Goal: Task Accomplishment & Management: Manage account settings

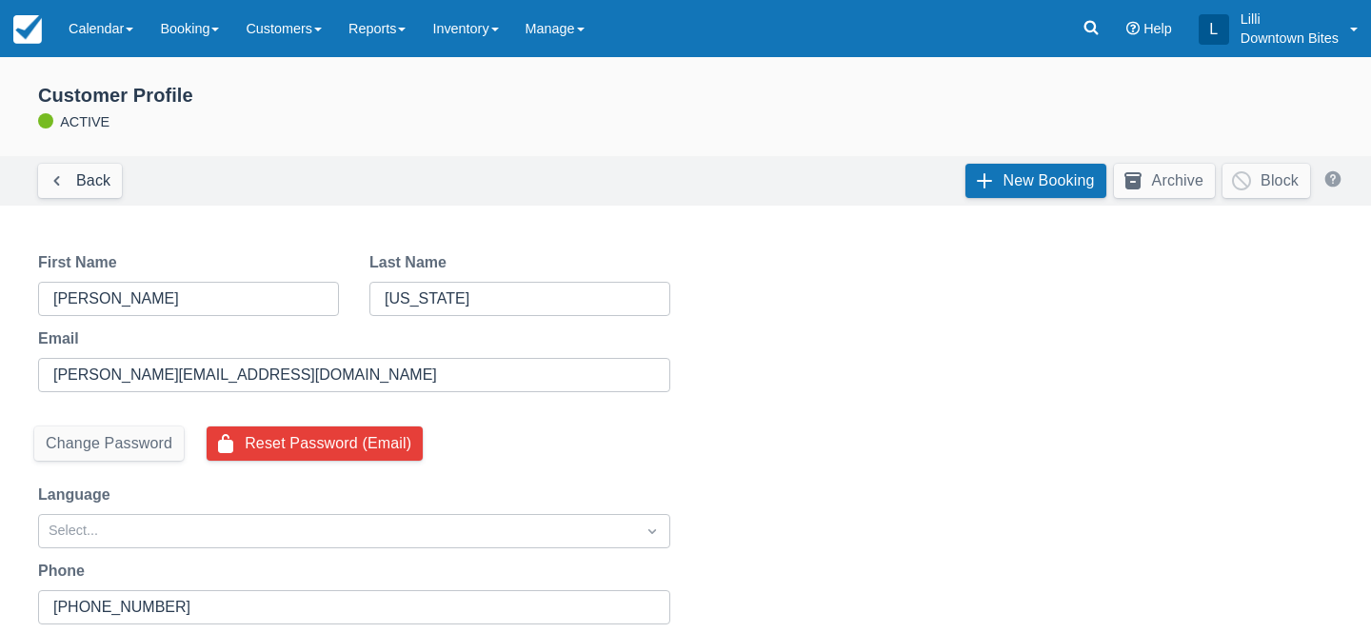
select select "50"
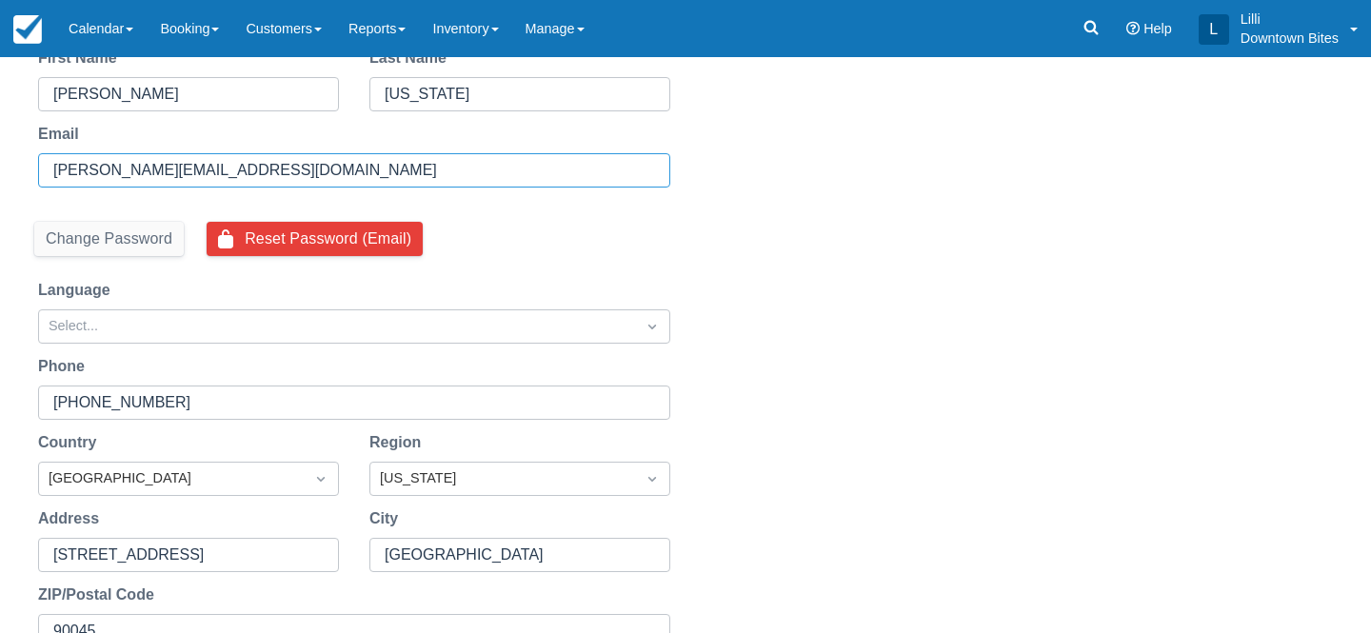
drag, startPoint x: 273, startPoint y: 168, endPoint x: 10, endPoint y: 155, distance: 264.0
click at [10, 155] on div "Reset Password Send password reset email to latoya.washington84.lw@gmail.com ? …" at bounding box center [685, 370] width 1371 height 693
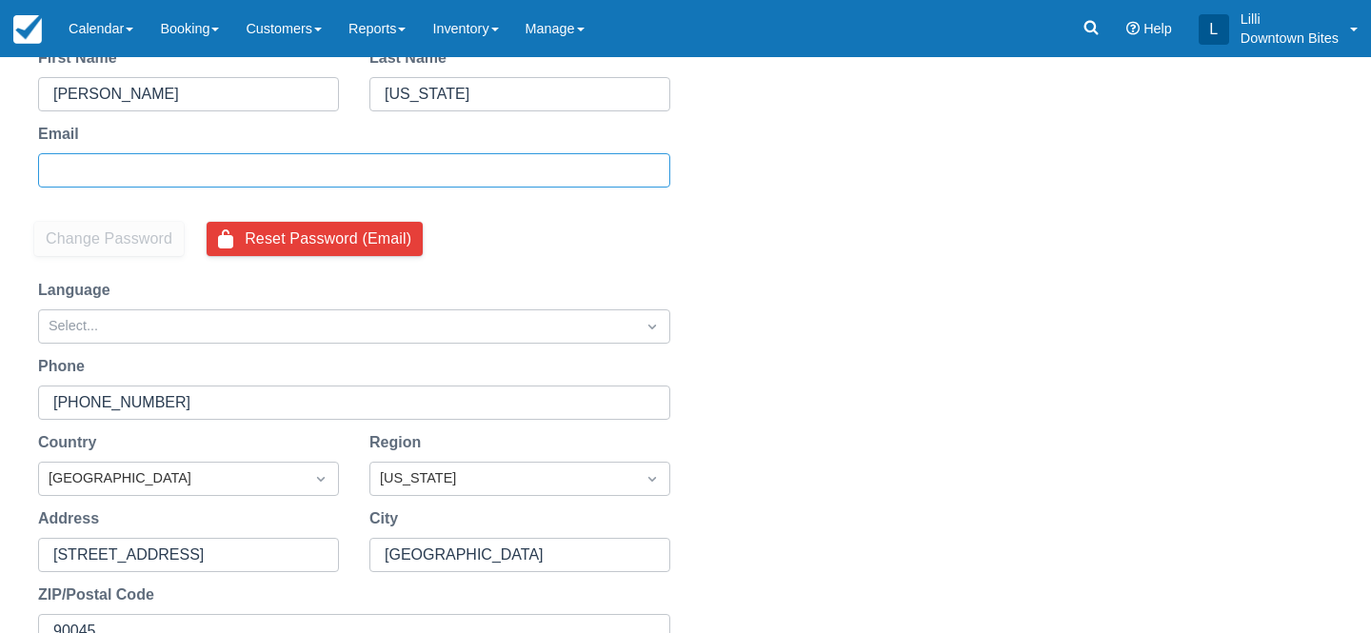
paste input "latoya.washington84.lw@gmail.com"
type input "latoya.washington84.lw@gmail.com"
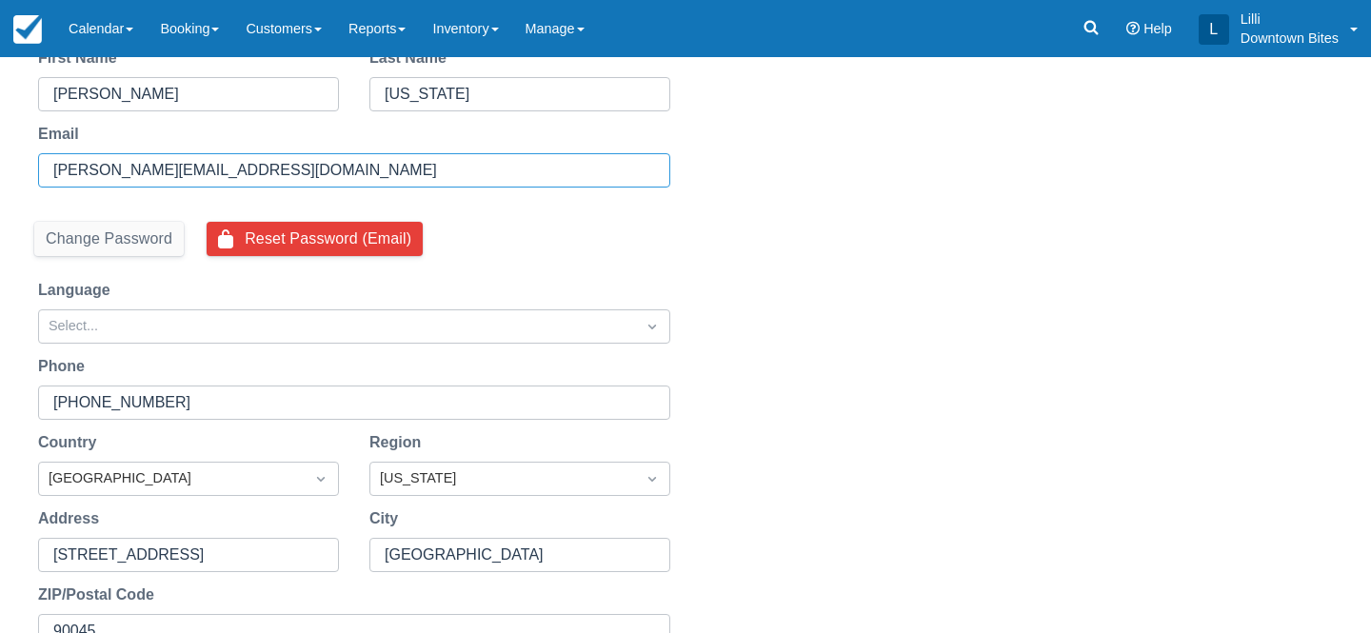
click at [392, 185] on input "latoya.washington84.lw@gmail.com" at bounding box center [352, 170] width 598 height 34
drag, startPoint x: 330, startPoint y: 165, endPoint x: 0, endPoint y: 150, distance: 330.6
click at [0, 150] on div "Reset Password Send password reset email to latoya.washington84.lw@gmail.com ? …" at bounding box center [685, 370] width 1371 height 693
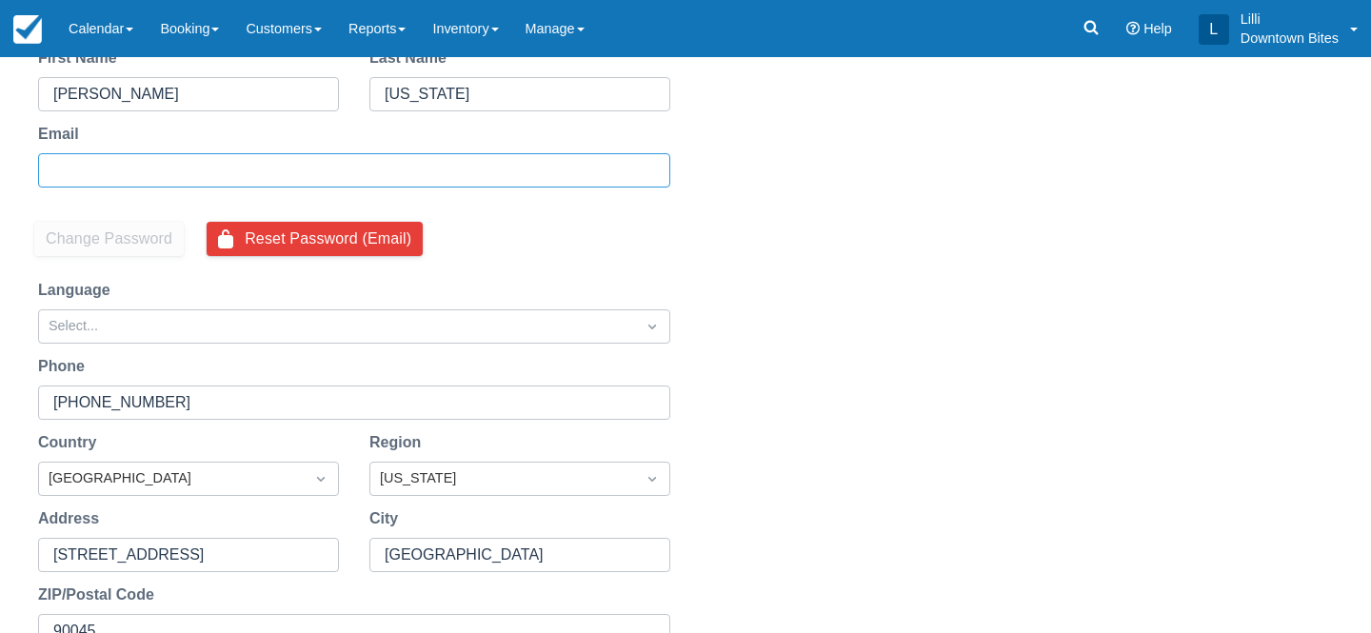
paste input "latoya.washington84.lw@gmail.com"
type input "latoya.washington84.lw@gmail.com"
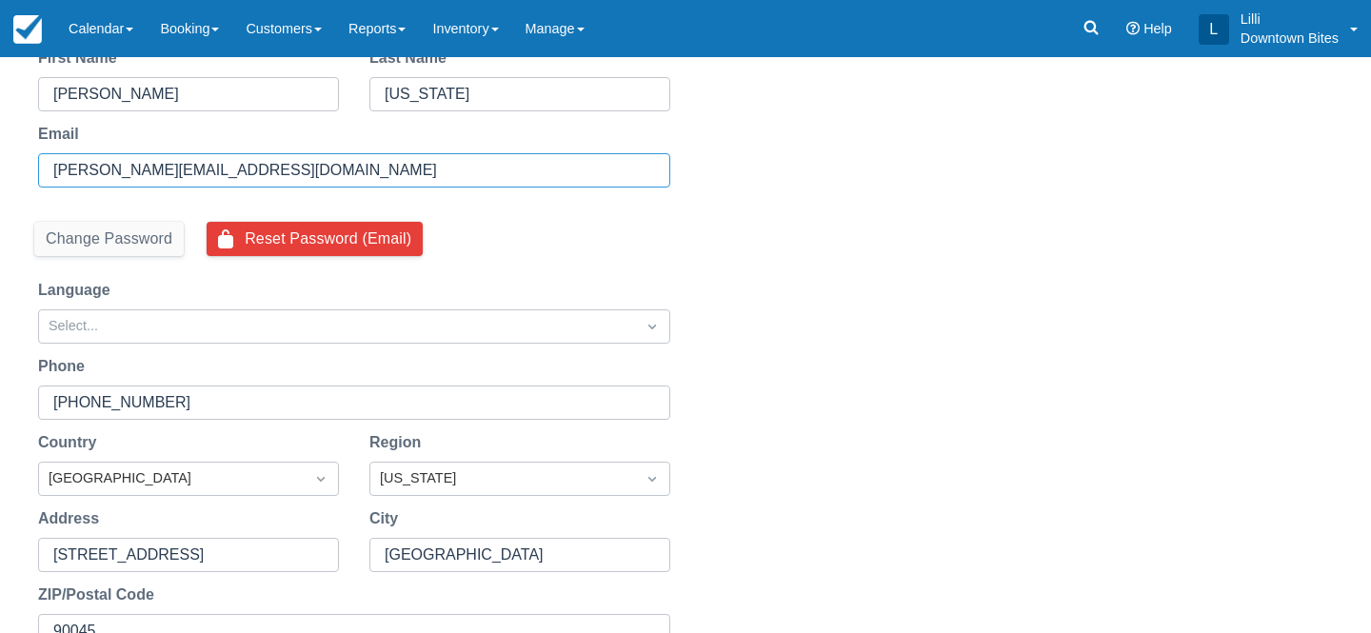
drag, startPoint x: 306, startPoint y: 175, endPoint x: 0, endPoint y: 174, distance: 305.6
click at [0, 174] on div "Reset Password Send password reset email to latoya.washington84.lw@gmail.com ? …" at bounding box center [685, 370] width 1371 height 693
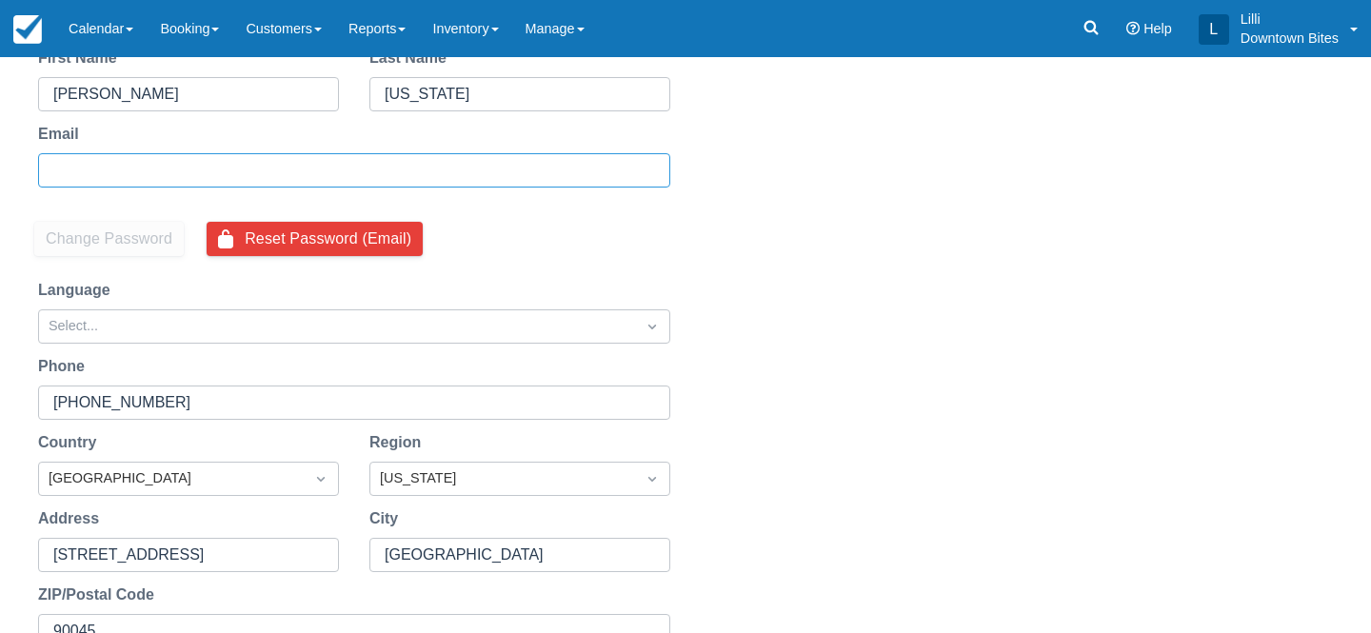
paste input "dloskitchens@gmail.com"
type input "dloskitchens@gmail.com"
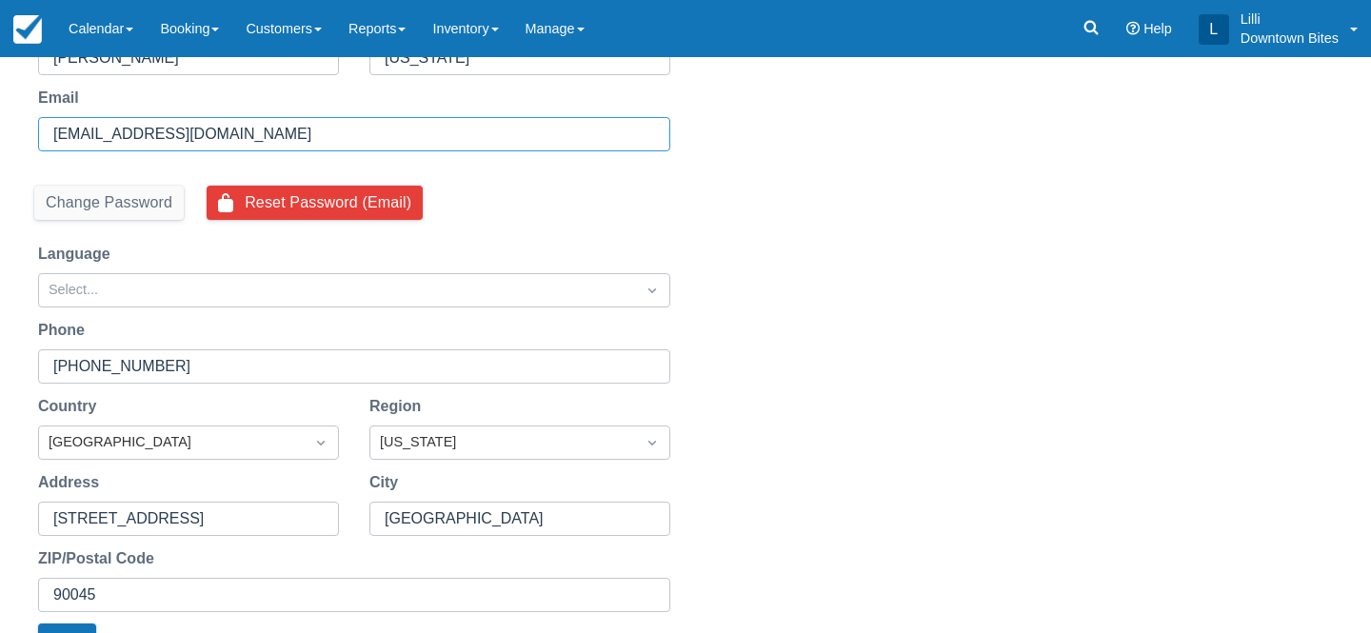
scroll to position [0, 0]
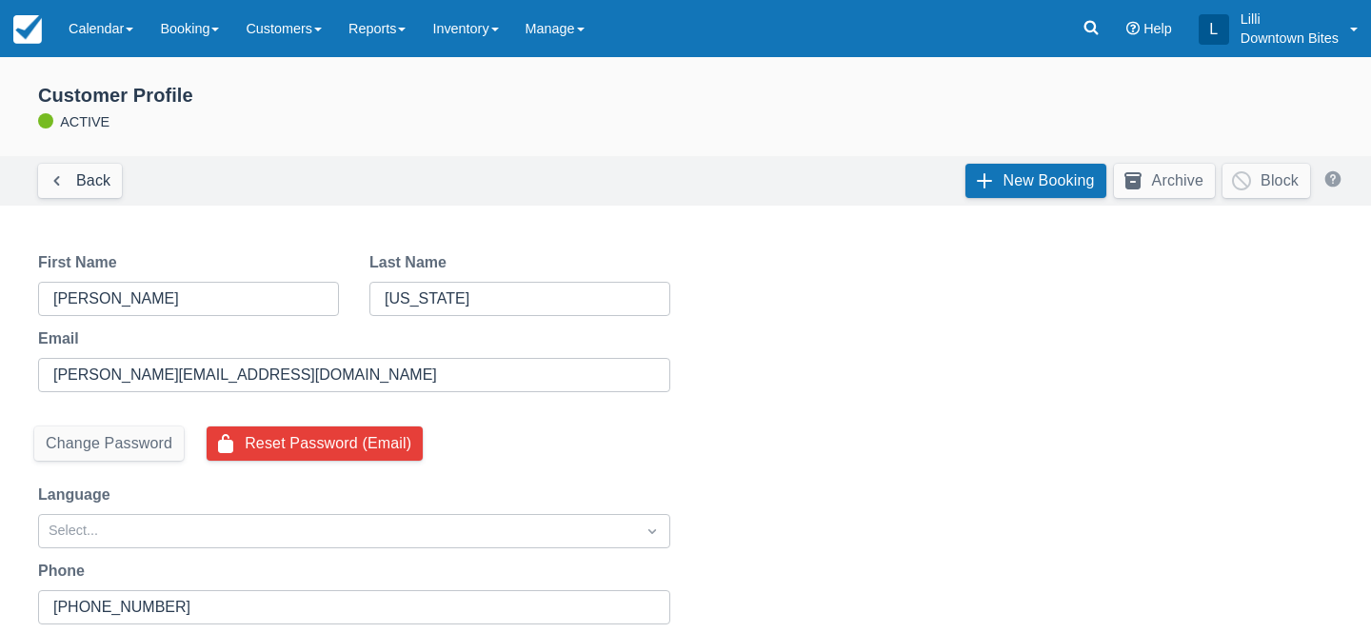
select select "50"
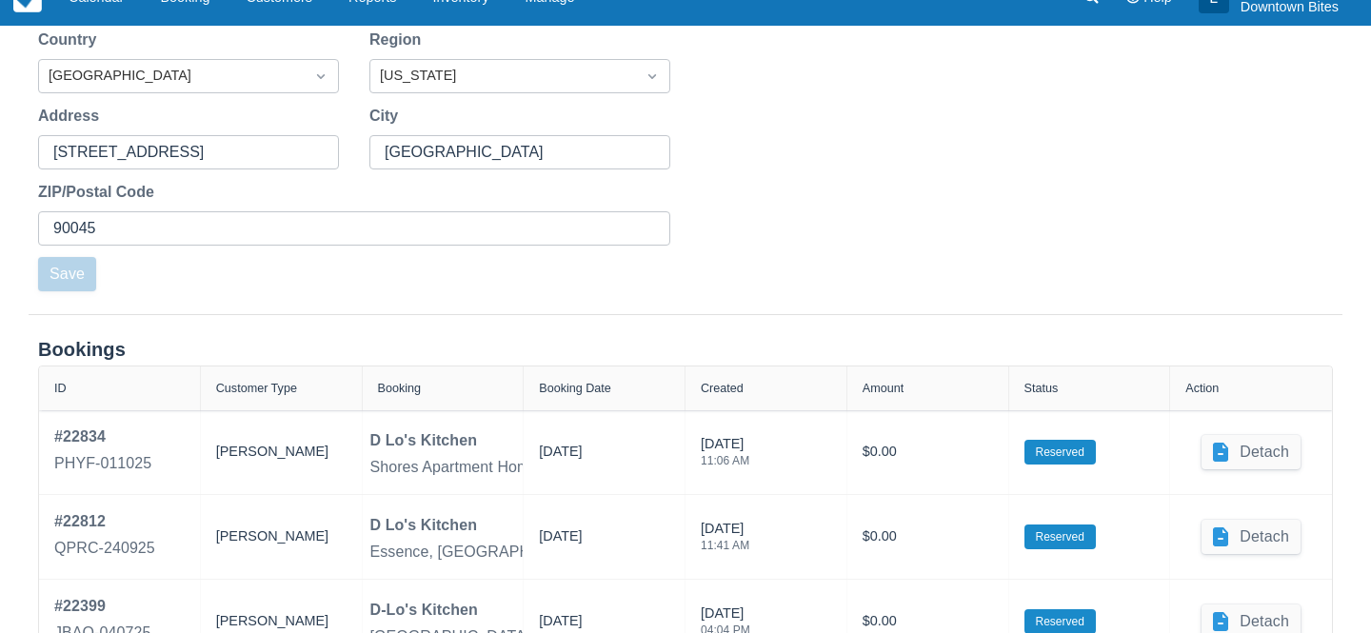
scroll to position [607, 0]
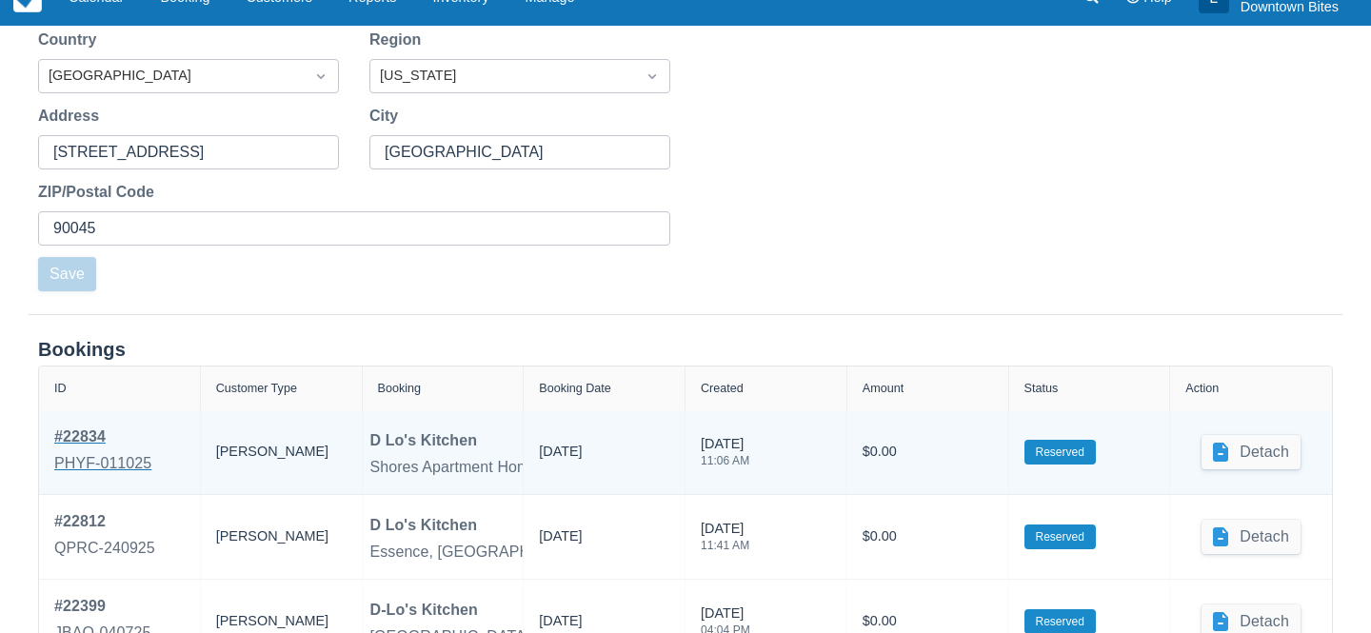
click at [97, 445] on div "# 22834" at bounding box center [102, 437] width 97 height 23
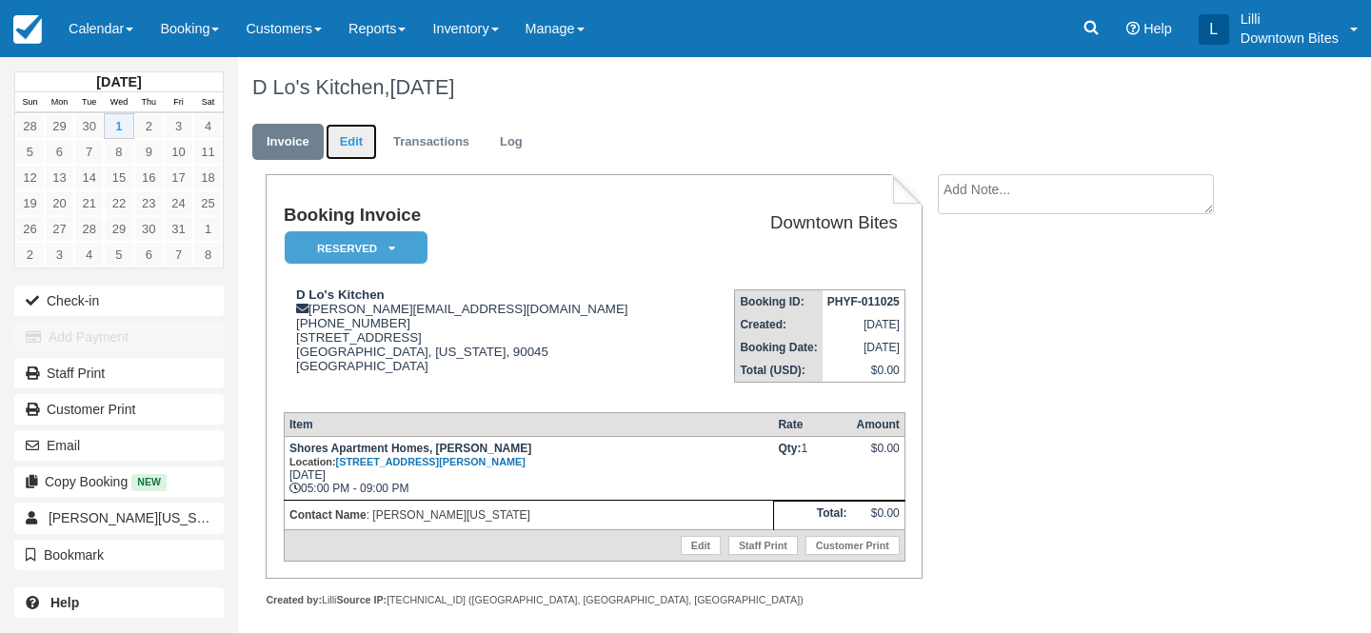
click at [362, 140] on link "Edit" at bounding box center [351, 142] width 51 height 37
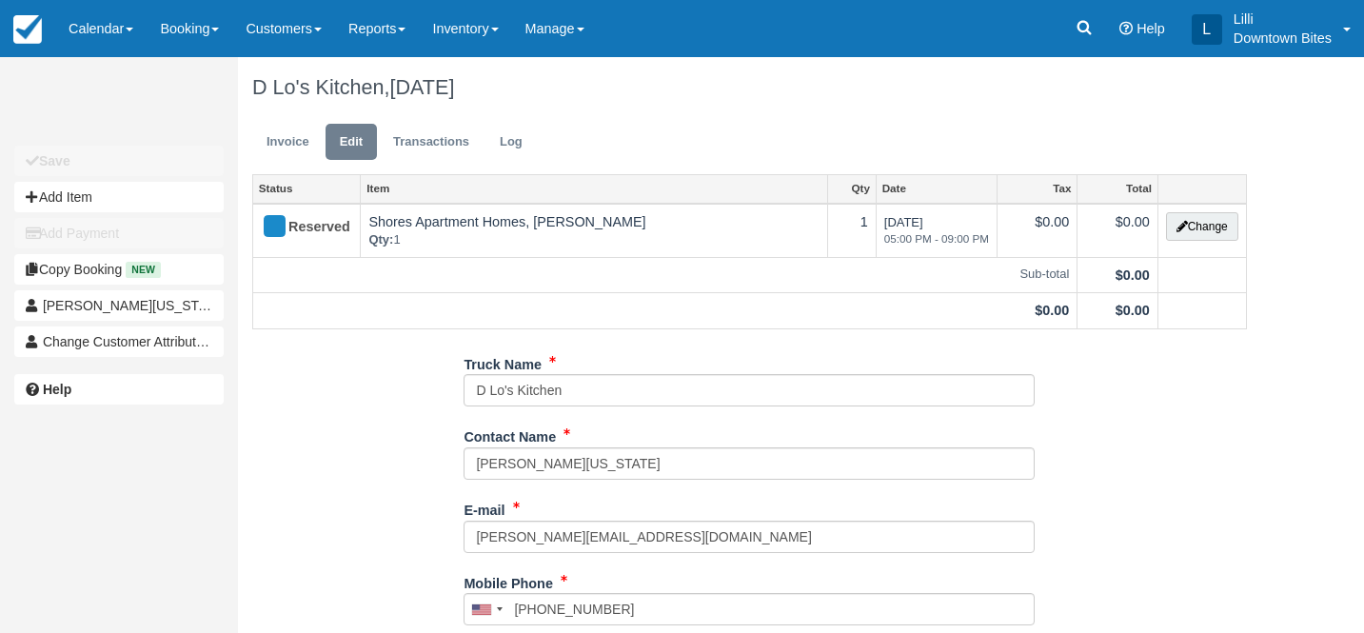
type input "(323) 250-3658"
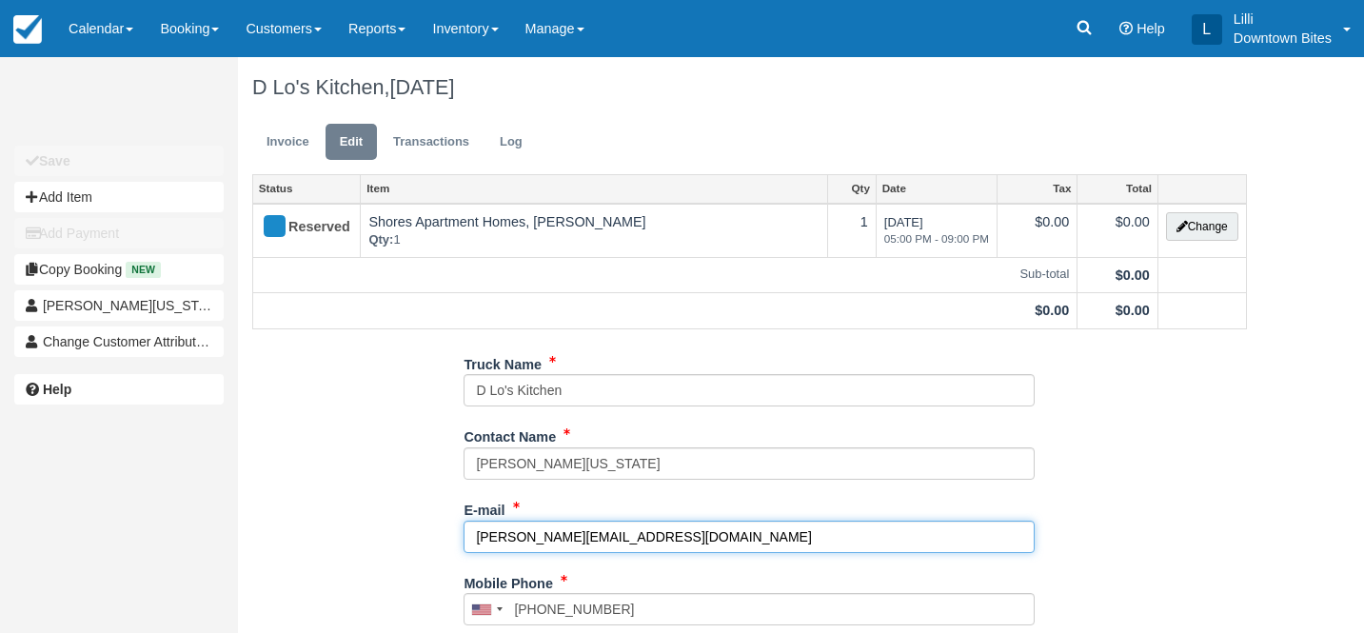
drag, startPoint x: 697, startPoint y: 532, endPoint x: 406, endPoint y: 529, distance: 290.4
paste input "dloskitchens"
type input "[EMAIL_ADDRESS][DOMAIN_NAME]"
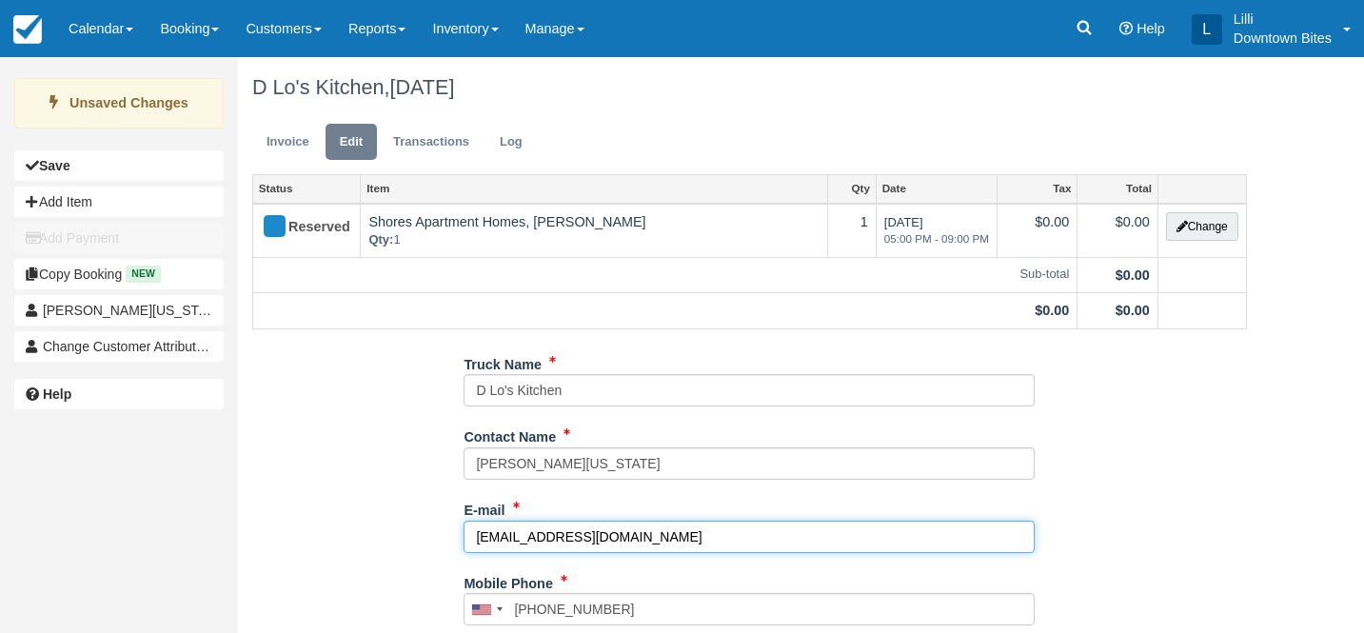
type input "+13232503658"
click at [480, 536] on input "[EMAIL_ADDRESS][DOMAIN_NAME]" at bounding box center [749, 537] width 571 height 32
type input "[EMAIL_ADDRESS][DOMAIN_NAME]"
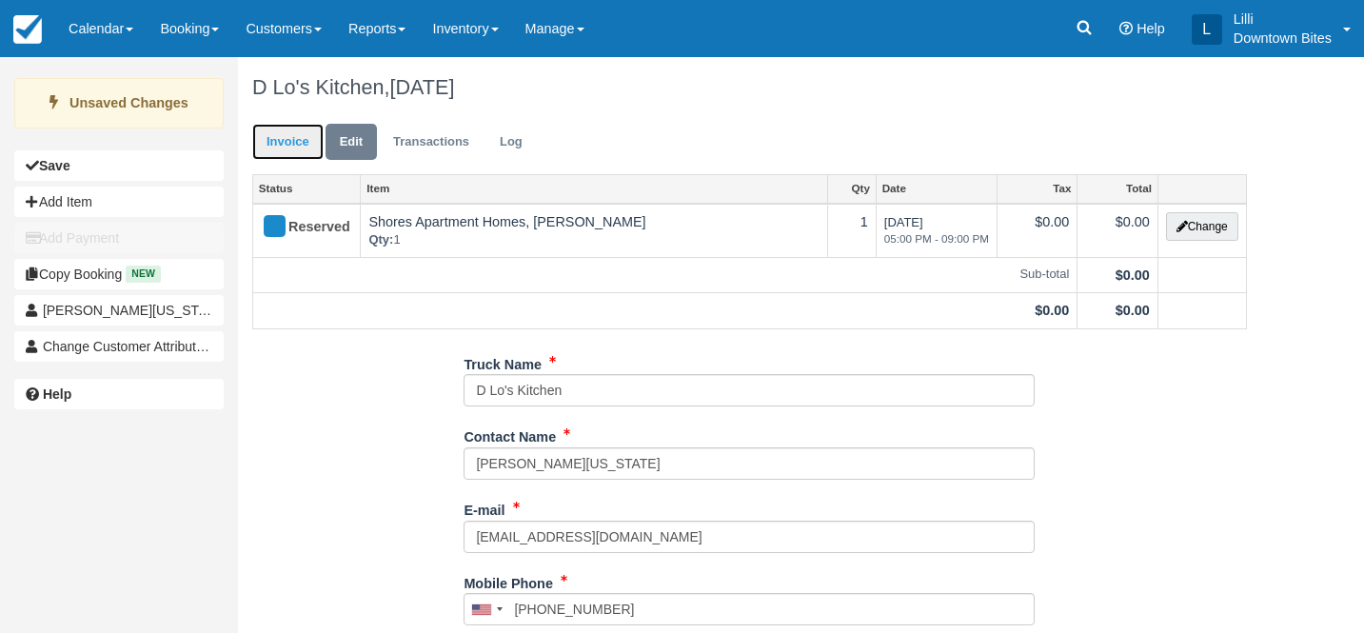
click at [266, 142] on link "Invoice" at bounding box center [287, 142] width 71 height 37
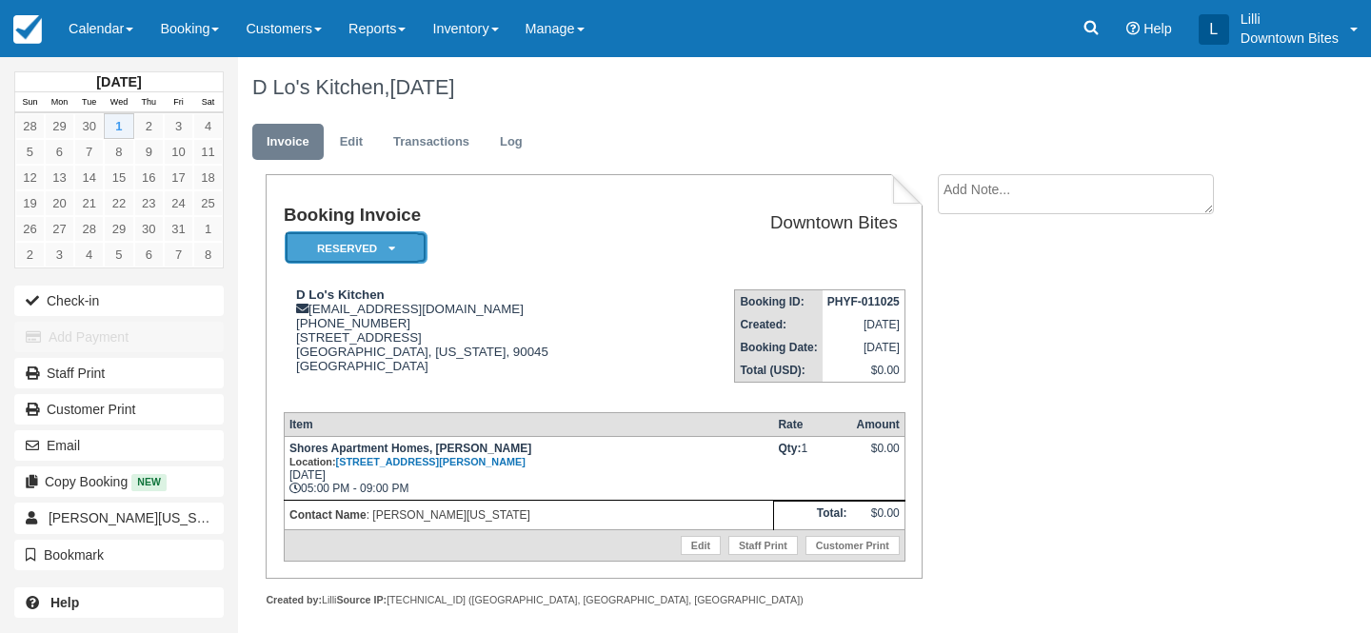
click at [371, 249] on em "Reserved" at bounding box center [356, 247] width 143 height 33
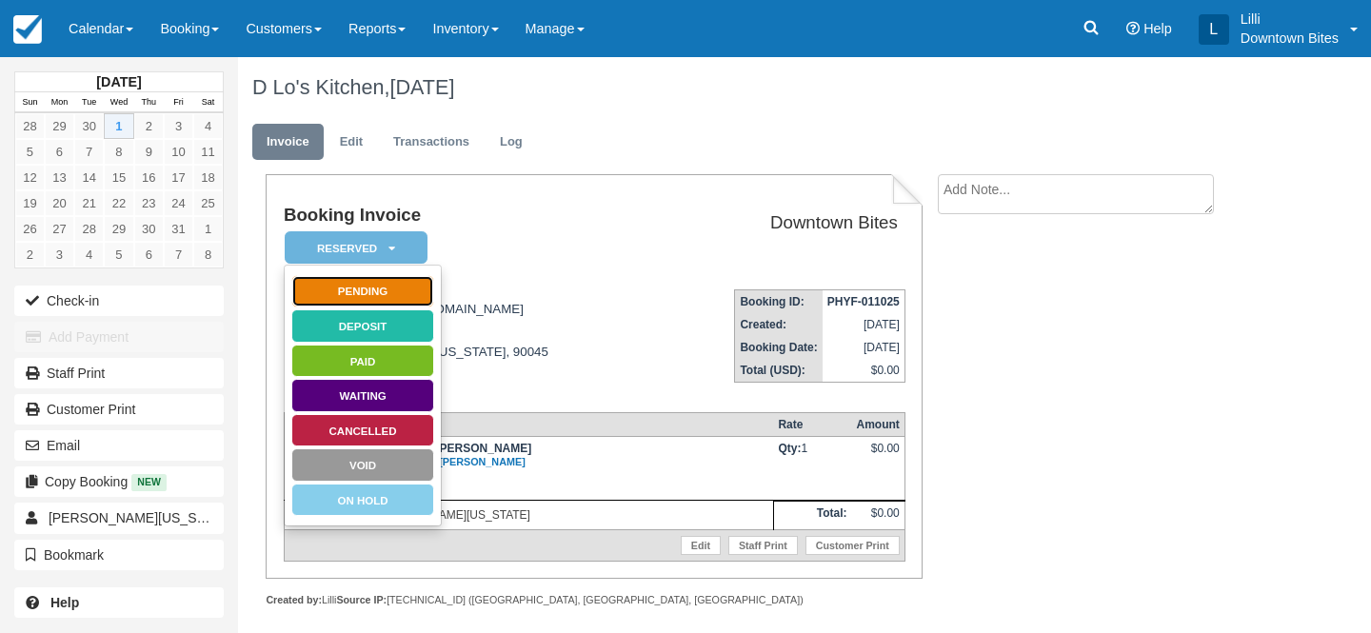
click at [406, 296] on link "Pending" at bounding box center [362, 291] width 143 height 33
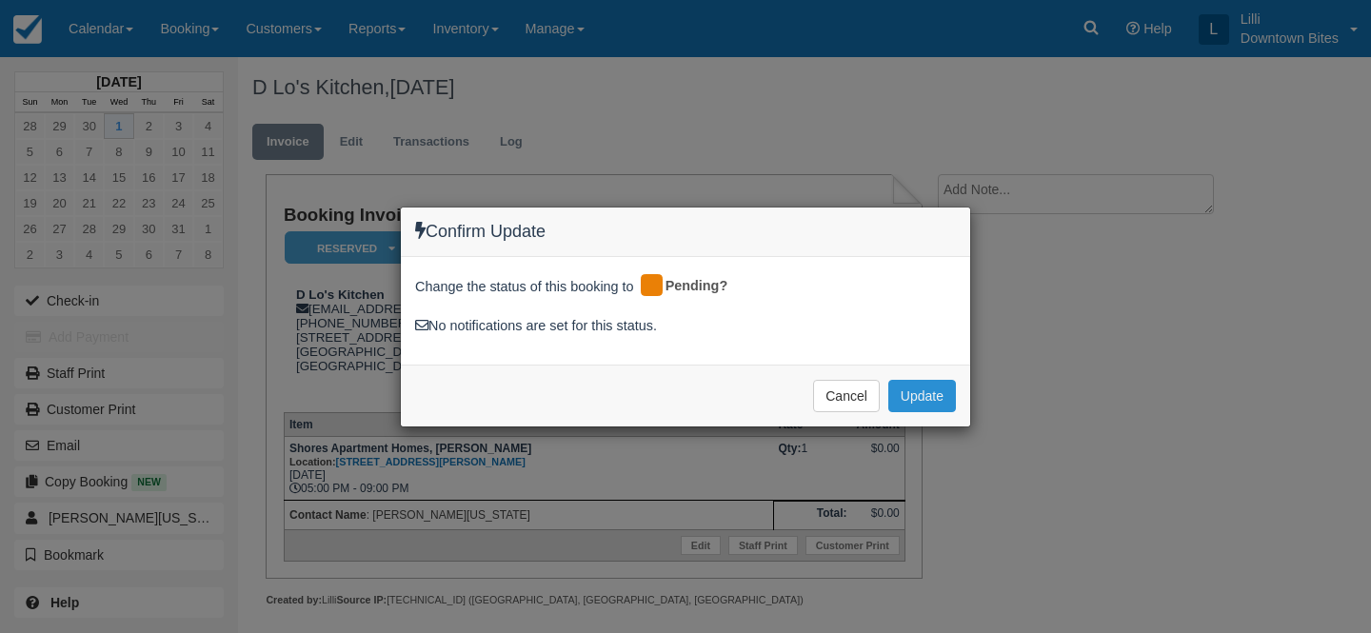
click at [921, 392] on button "Update" at bounding box center [922, 396] width 68 height 32
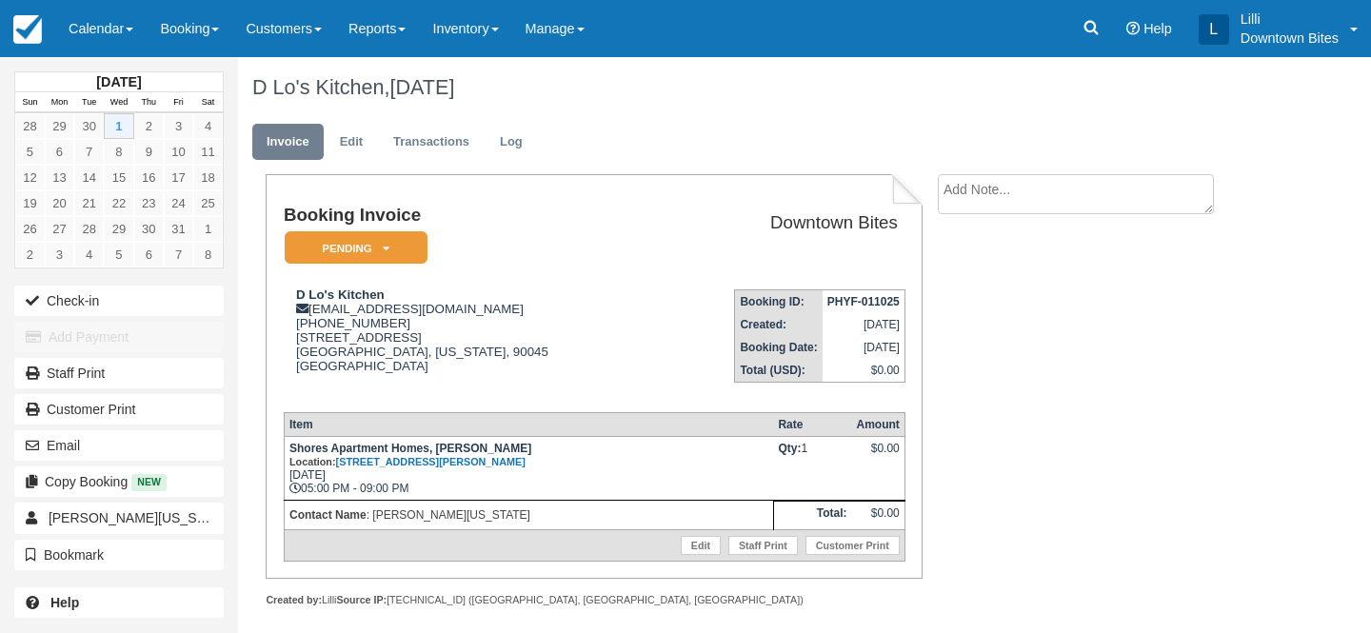
click at [396, 229] on td "Booking Invoice Pending   Reserved Deposit Paid Waiting Cancelled Void On Hold" at bounding box center [473, 240] width 378 height 69
click at [394, 248] on em "Pending" at bounding box center [356, 247] width 143 height 33
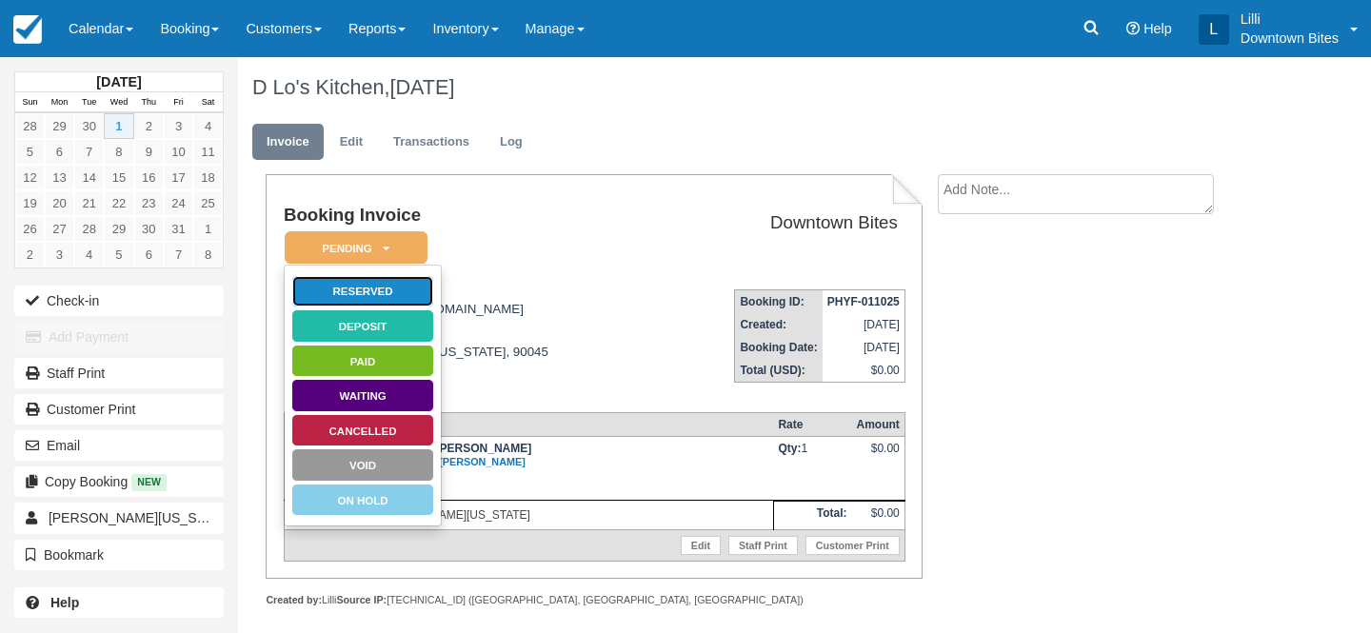
click at [400, 288] on link "Reserved" at bounding box center [362, 291] width 143 height 33
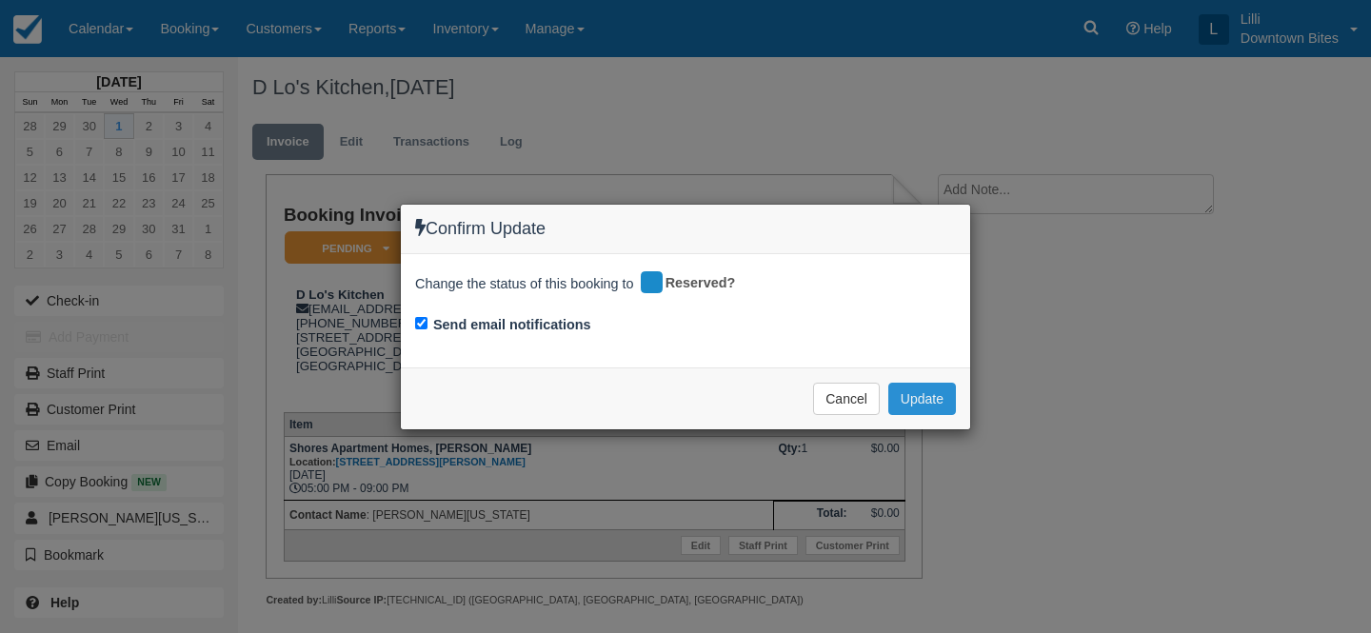
click at [944, 391] on button "Update" at bounding box center [922, 399] width 68 height 32
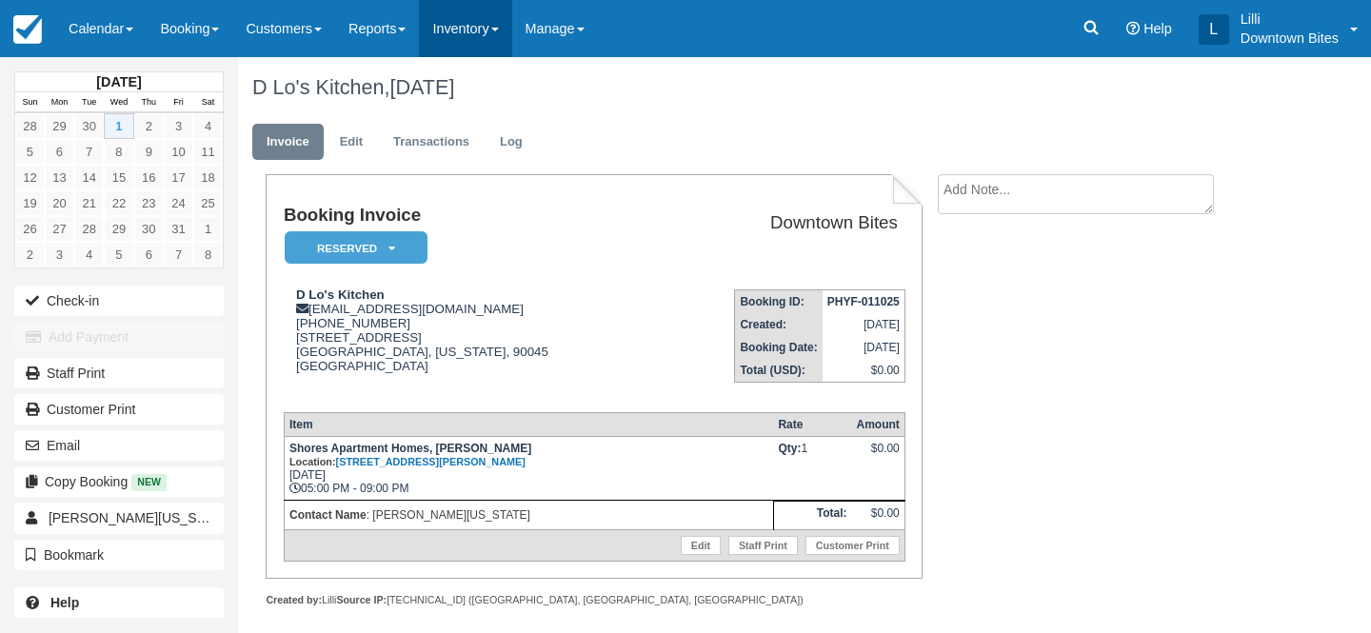
click at [485, 17] on link "Inventory" at bounding box center [465, 28] width 92 height 57
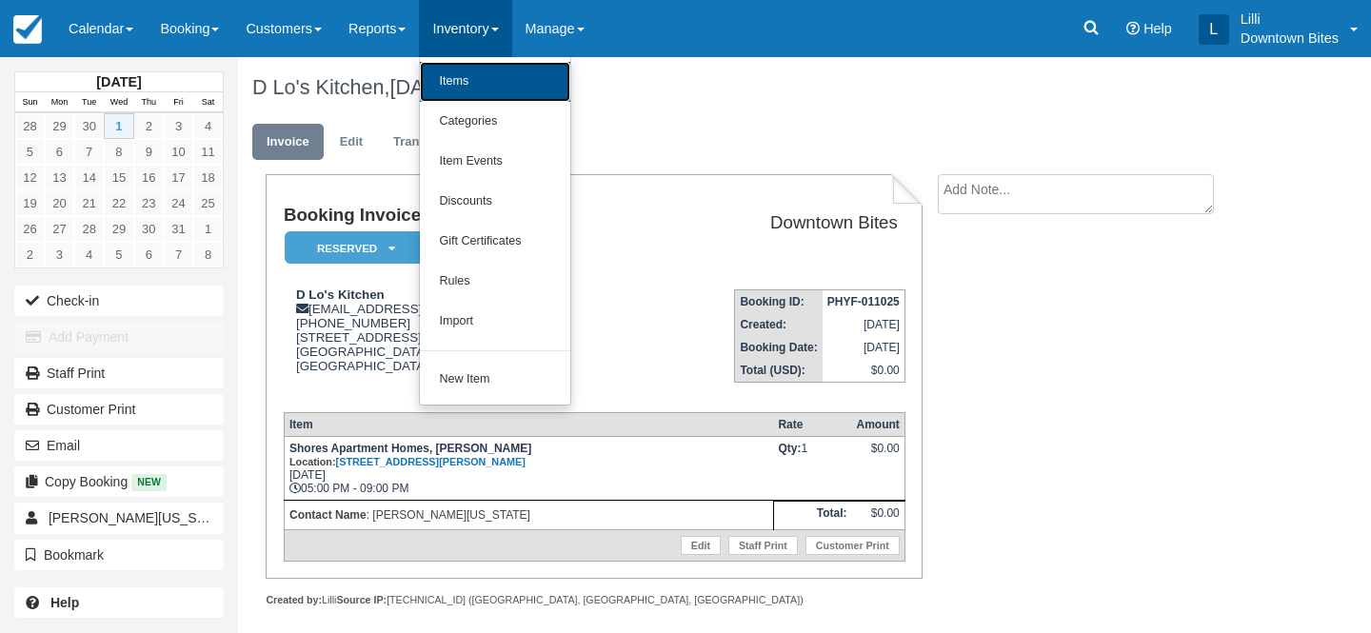
click at [496, 85] on link "Items" at bounding box center [495, 82] width 150 height 40
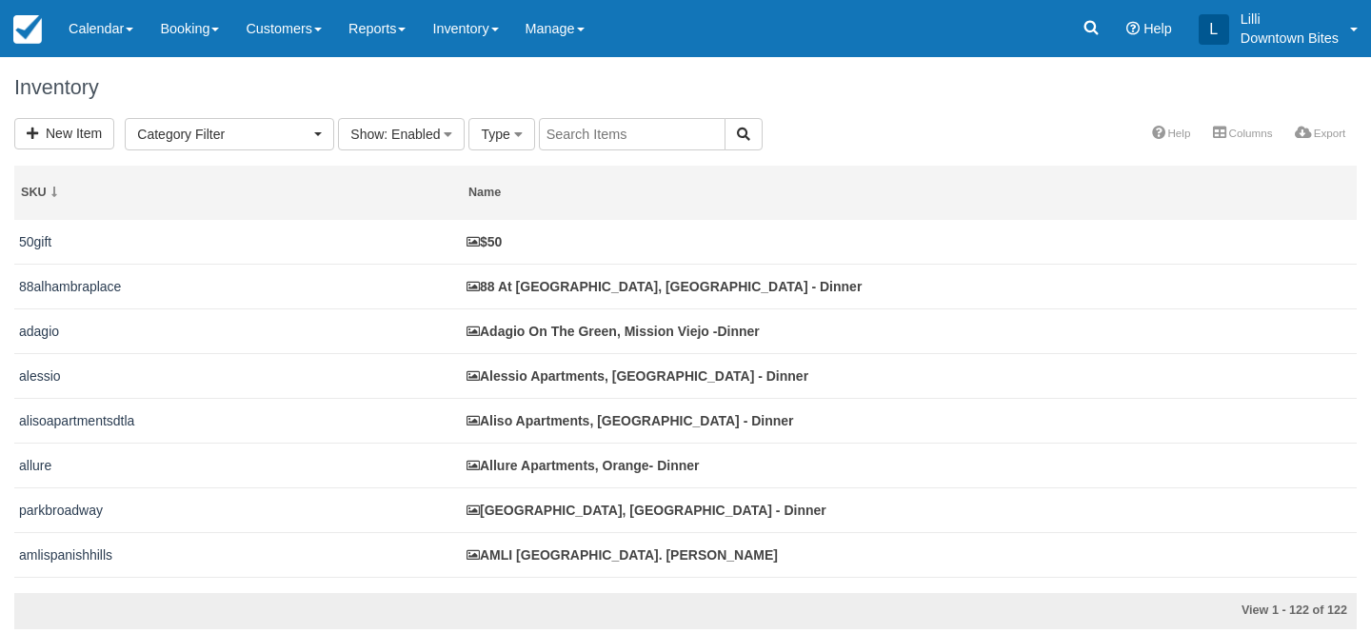
select select
